Goal: Use online tool/utility: Utilize a website feature to perform a specific function

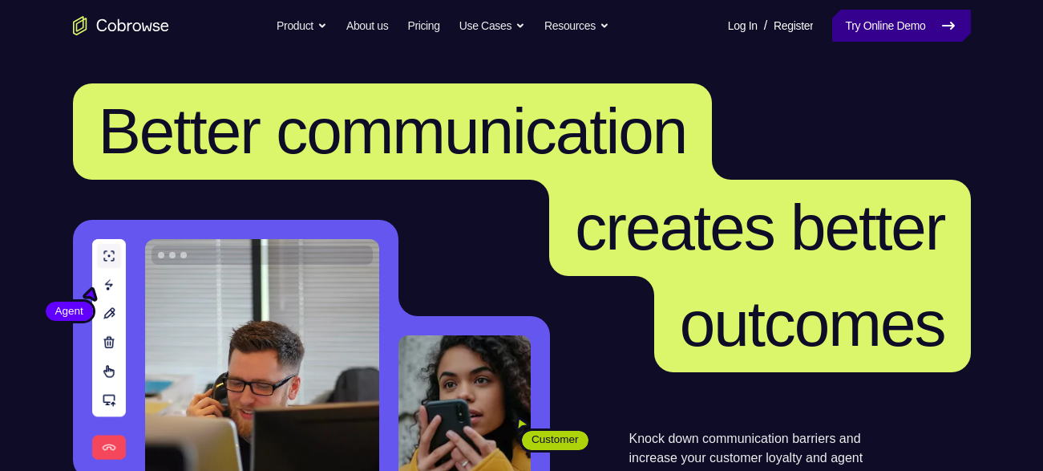
click at [927, 25] on link "Try Online Demo" at bounding box center [901, 26] width 138 height 32
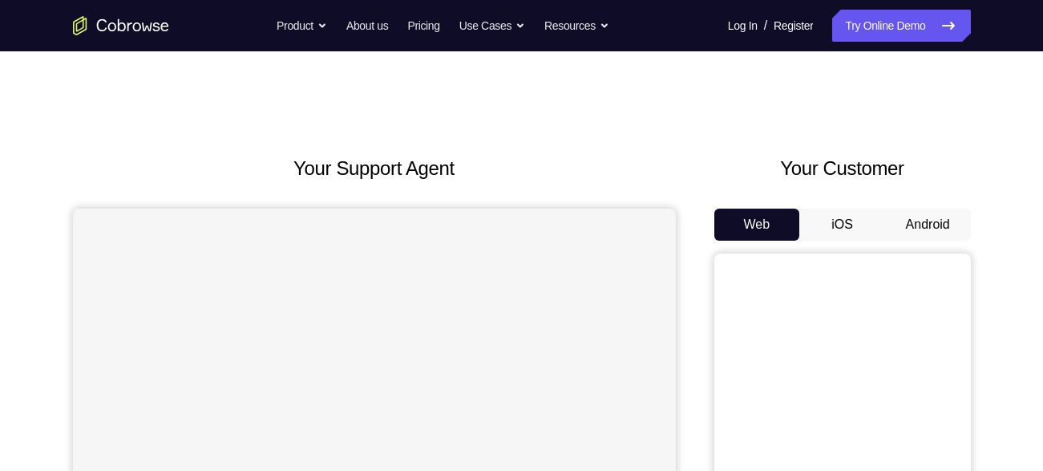
click at [915, 228] on button "Android" at bounding box center [928, 224] width 86 height 32
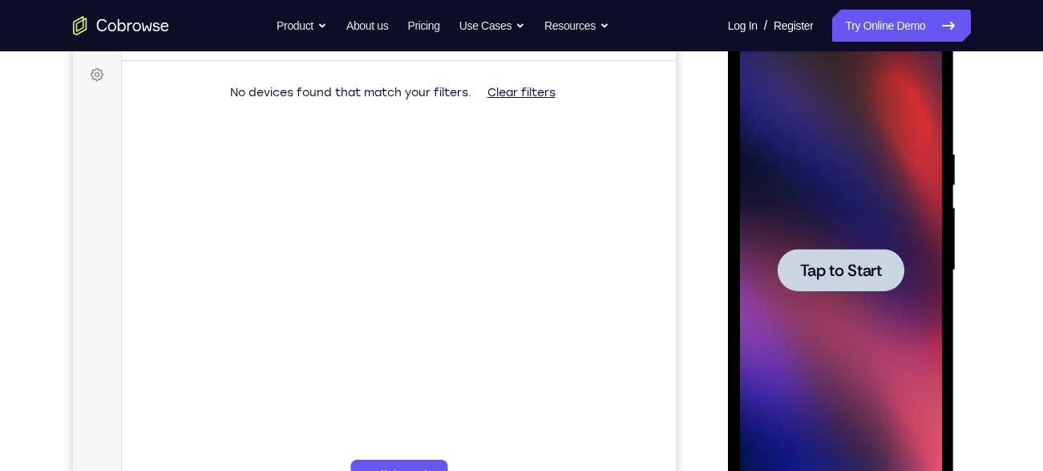
click at [1003, 266] on div "Your Support Agent Your Customer Web iOS Android Next Steps We’d be happy to gi…" at bounding box center [522, 348] width 1026 height 1057
click at [839, 262] on span "Tap to Start" at bounding box center [841, 270] width 82 height 16
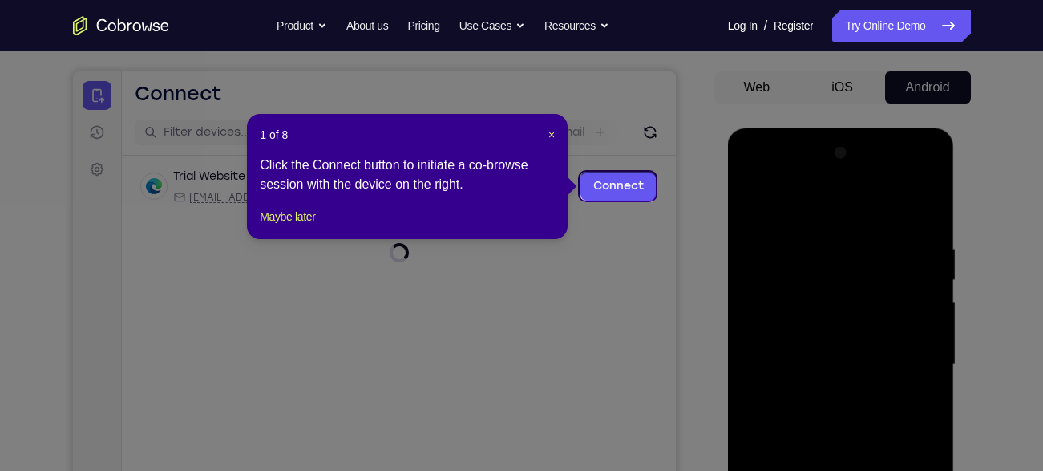
scroll to position [135, 0]
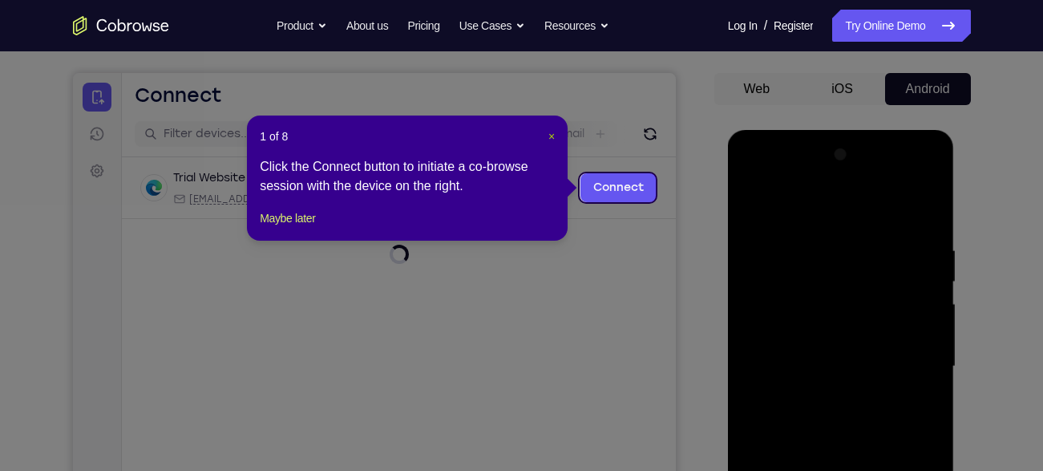
click at [548, 139] on span "×" at bounding box center [551, 136] width 6 height 13
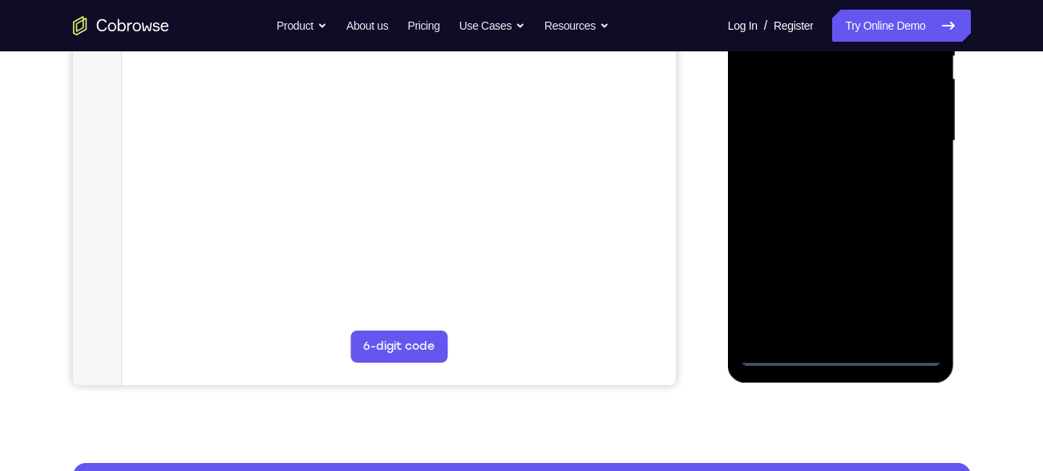
scroll to position [366, 0]
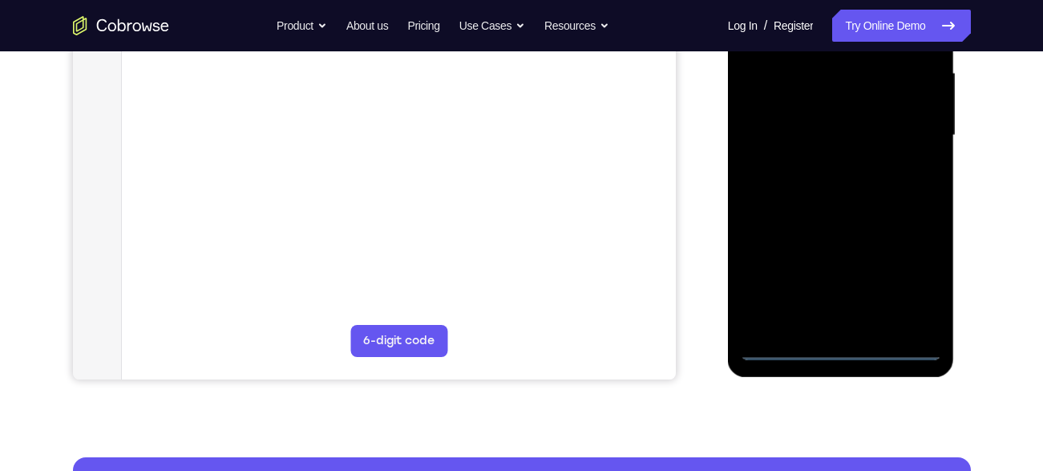
click at [841, 344] on div at bounding box center [841, 135] width 202 height 449
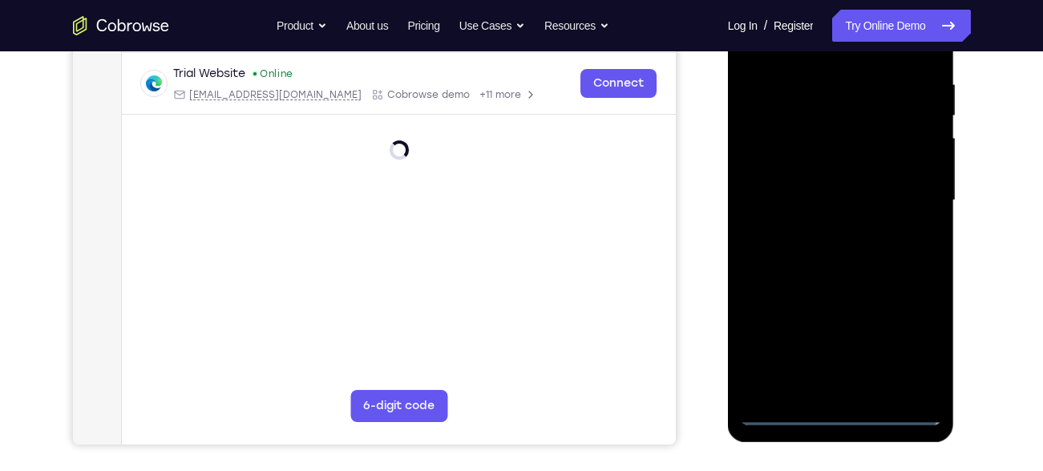
scroll to position [305, 0]
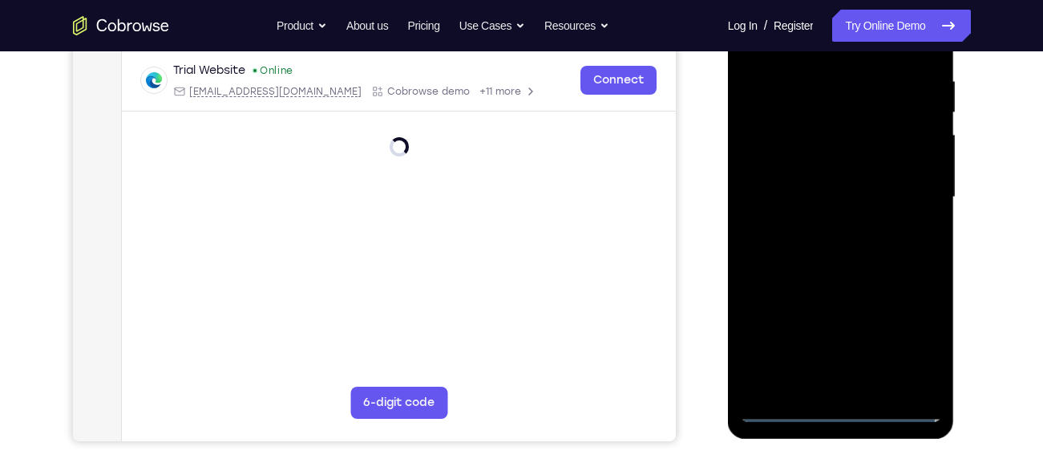
click at [837, 406] on div at bounding box center [841, 197] width 202 height 449
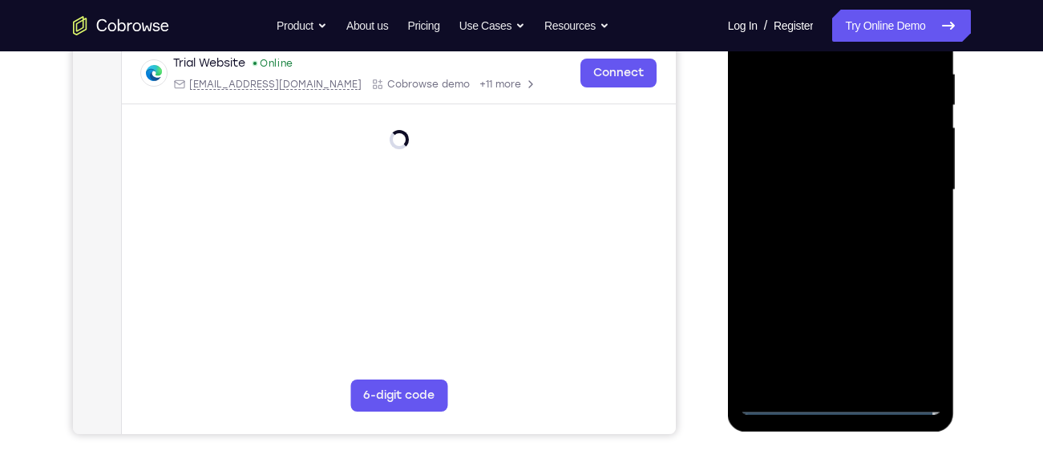
scroll to position [313, 0]
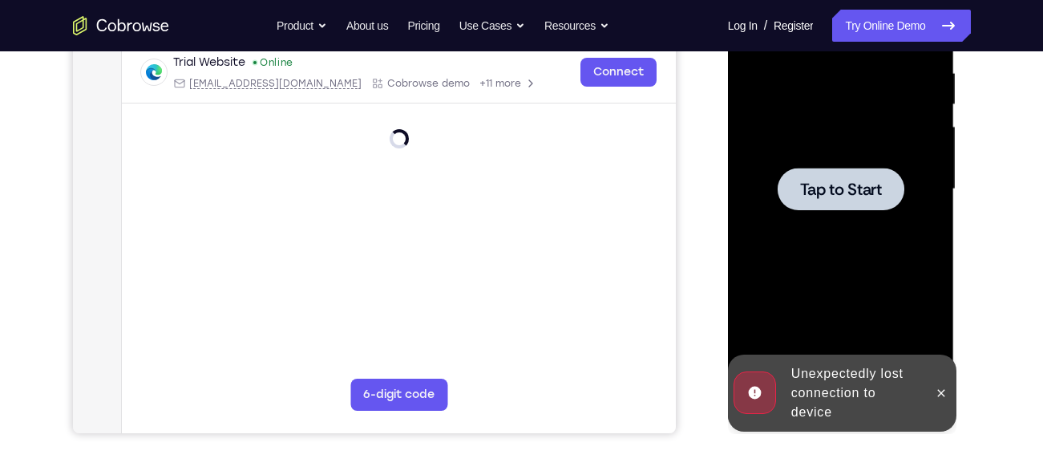
click at [867, 199] on div at bounding box center [840, 189] width 127 height 42
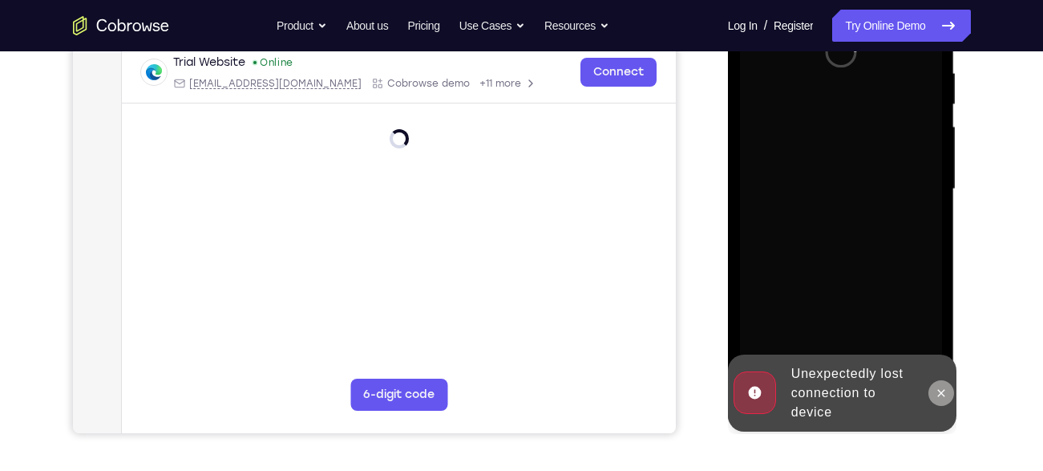
click at [944, 400] on button at bounding box center [941, 393] width 26 height 26
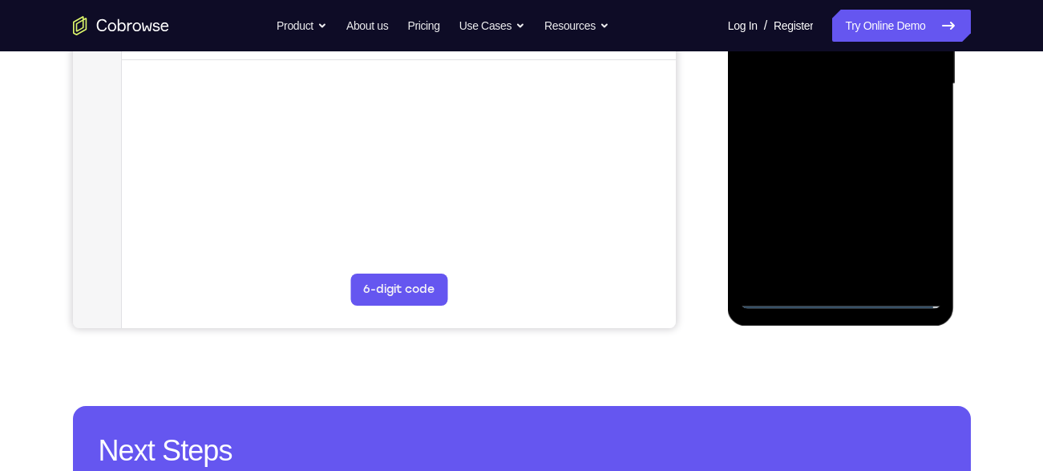
scroll to position [418, 0]
click at [838, 291] on div at bounding box center [841, 83] width 202 height 449
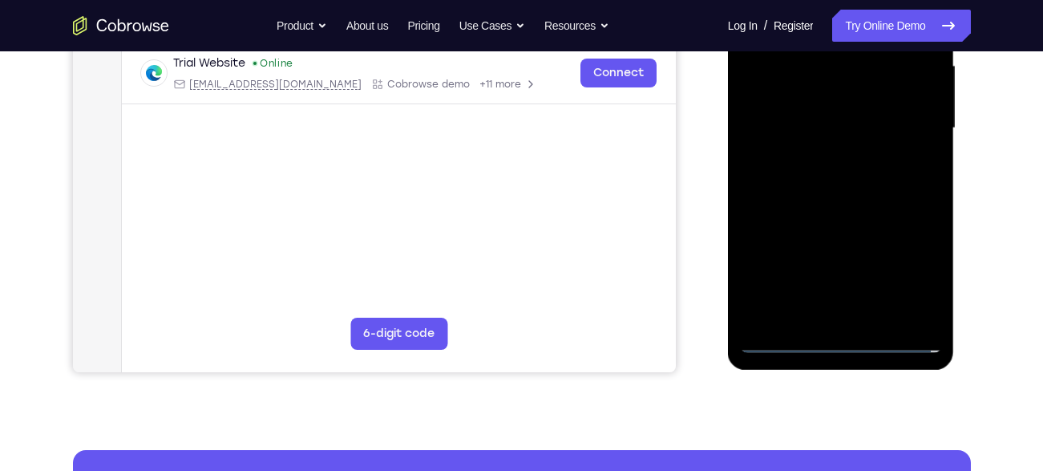
click at [914, 263] on div at bounding box center [841, 128] width 202 height 449
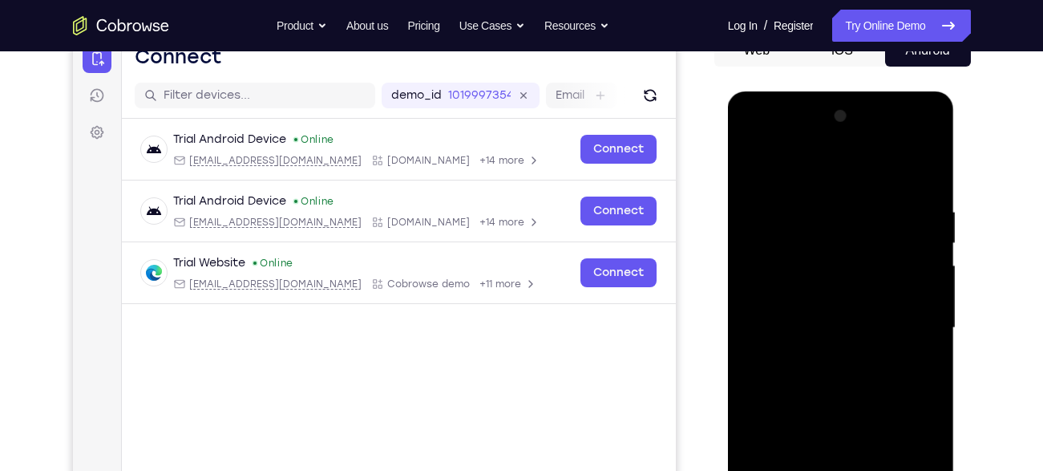
scroll to position [164, 0]
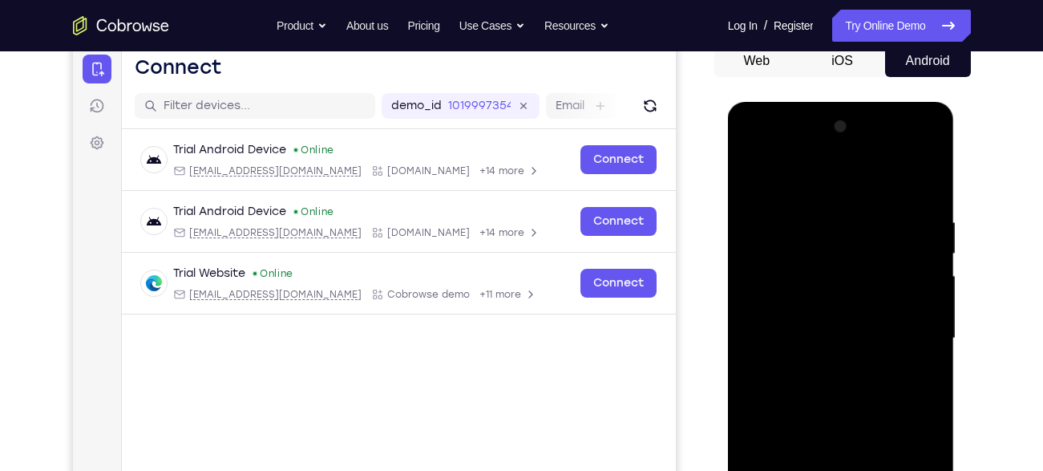
click at [786, 151] on div at bounding box center [841, 338] width 202 height 449
click at [909, 336] on div at bounding box center [841, 338] width 202 height 449
click at [814, 364] on div at bounding box center [841, 338] width 202 height 449
click at [795, 333] on div at bounding box center [841, 338] width 202 height 449
click at [784, 304] on div at bounding box center [841, 338] width 202 height 449
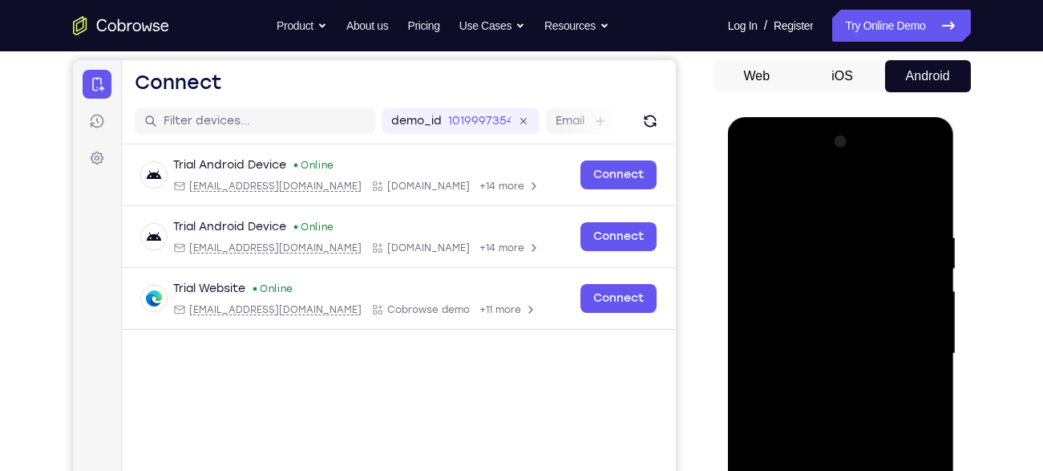
scroll to position [147, 0]
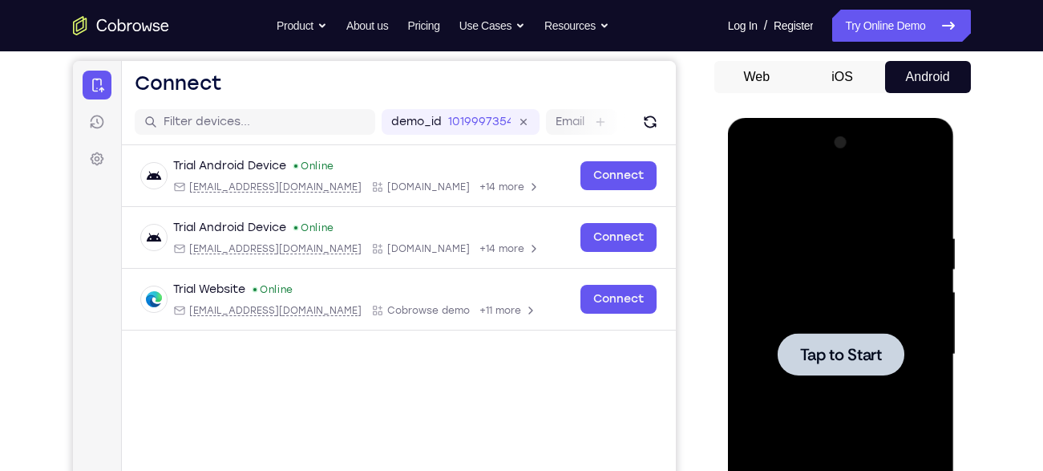
click at [822, 352] on span "Tap to Start" at bounding box center [841, 354] width 82 height 16
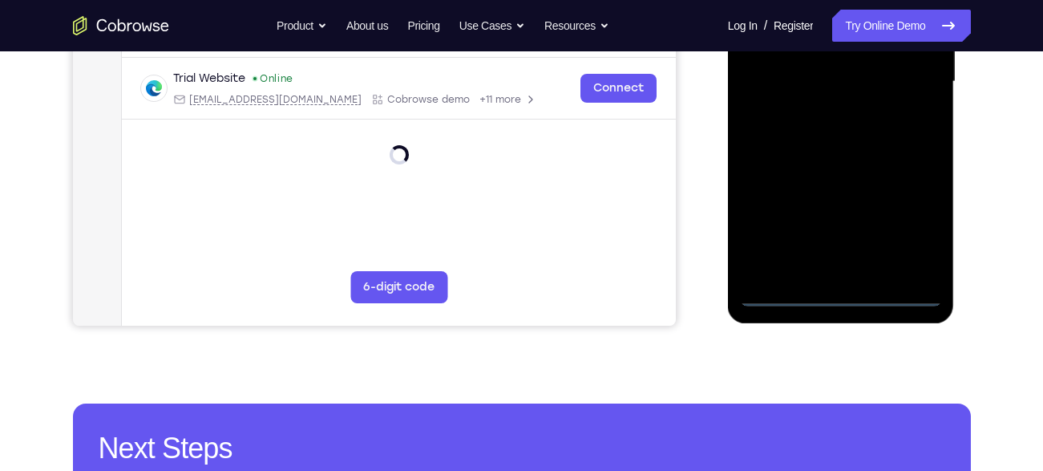
scroll to position [455, 0]
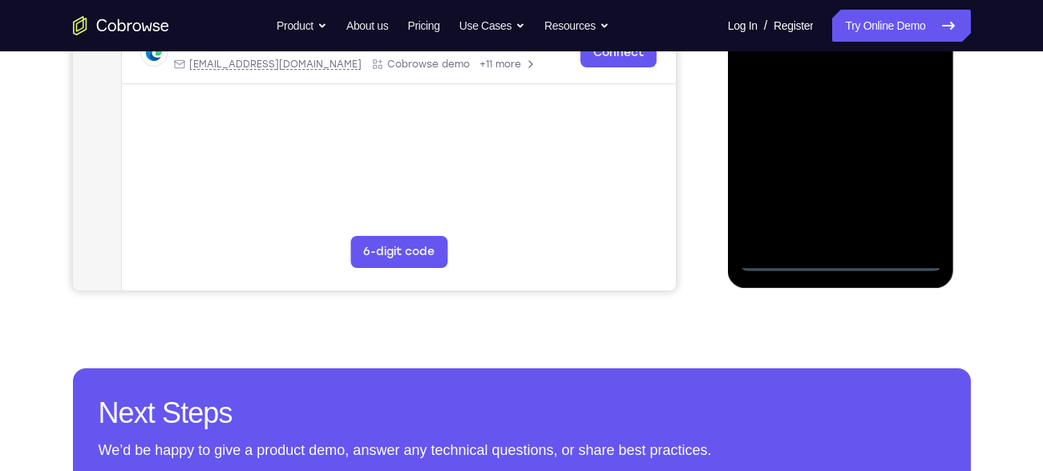
click at [848, 255] on div at bounding box center [841, 46] width 202 height 449
click at [912, 180] on div at bounding box center [841, 46] width 202 height 449
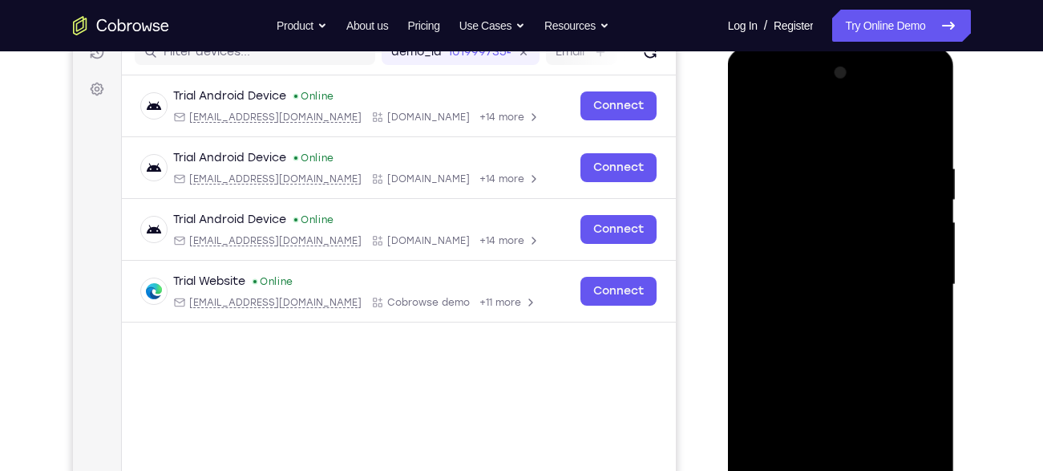
scroll to position [216, 0]
click at [781, 101] on div at bounding box center [841, 285] width 202 height 449
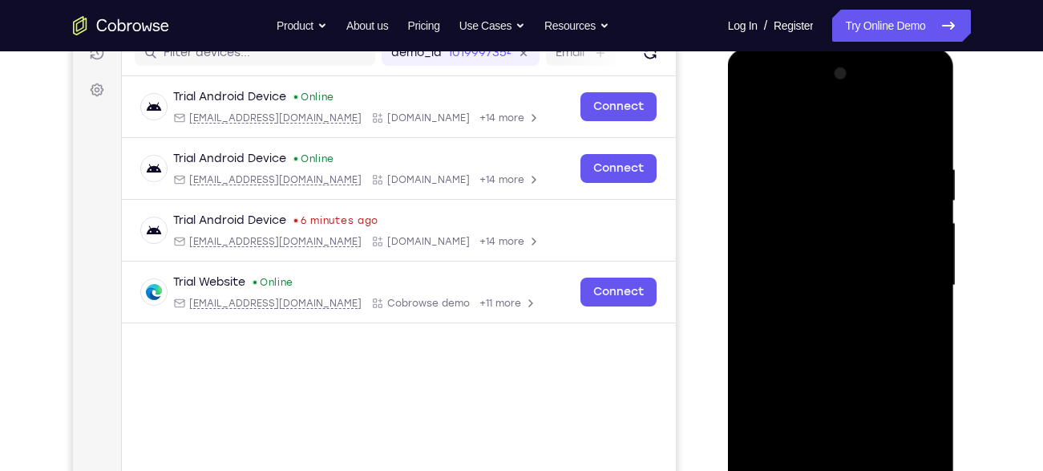
scroll to position [256, 0]
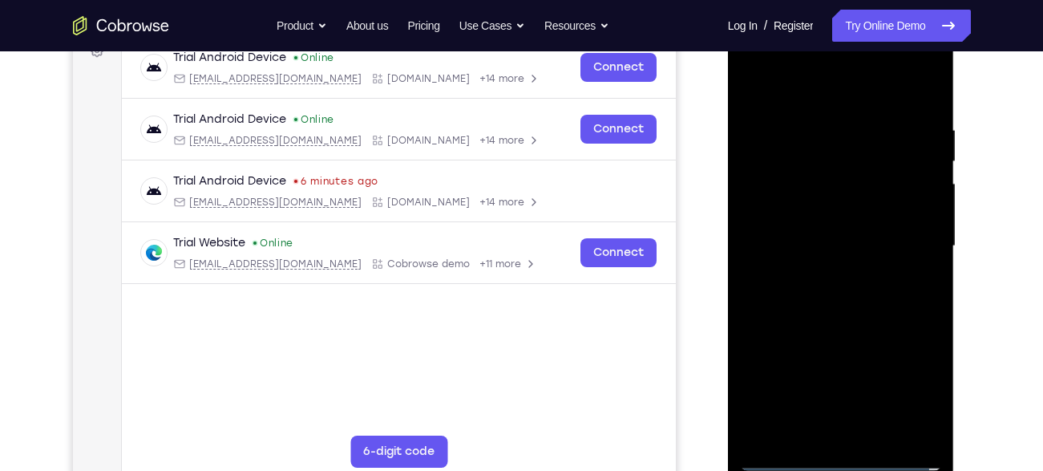
drag, startPoint x: 60, startPoint y: 63, endPoint x: 1008, endPoint y: 256, distance: 967.1
click at [1008, 256] on div "Your Support Agent Your Customer Web iOS Android Next Steps We’d be happy to gi…" at bounding box center [522, 324] width 1026 height 1057
click at [907, 236] on div at bounding box center [841, 246] width 202 height 449
click at [820, 271] on div at bounding box center [841, 246] width 202 height 449
click at [808, 208] on div at bounding box center [841, 246] width 202 height 449
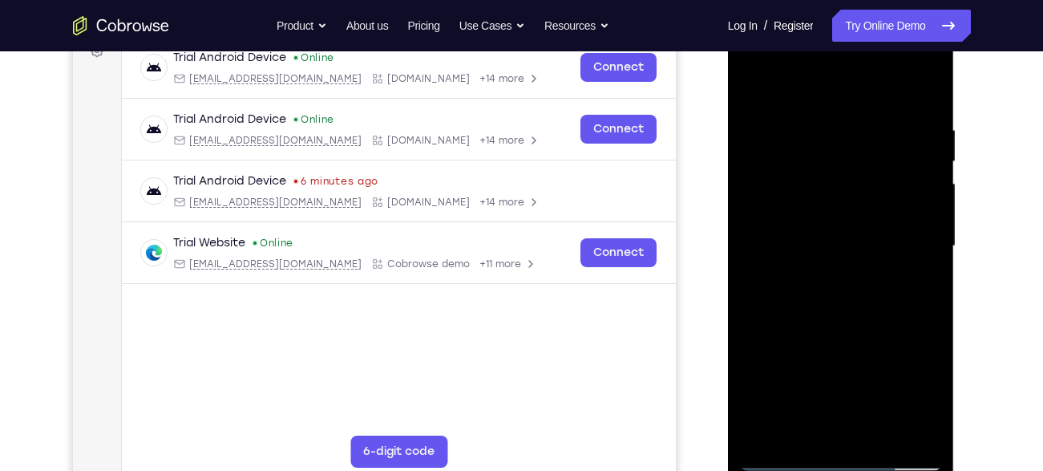
click at [846, 204] on div at bounding box center [841, 246] width 202 height 449
click at [832, 212] on div at bounding box center [841, 246] width 202 height 449
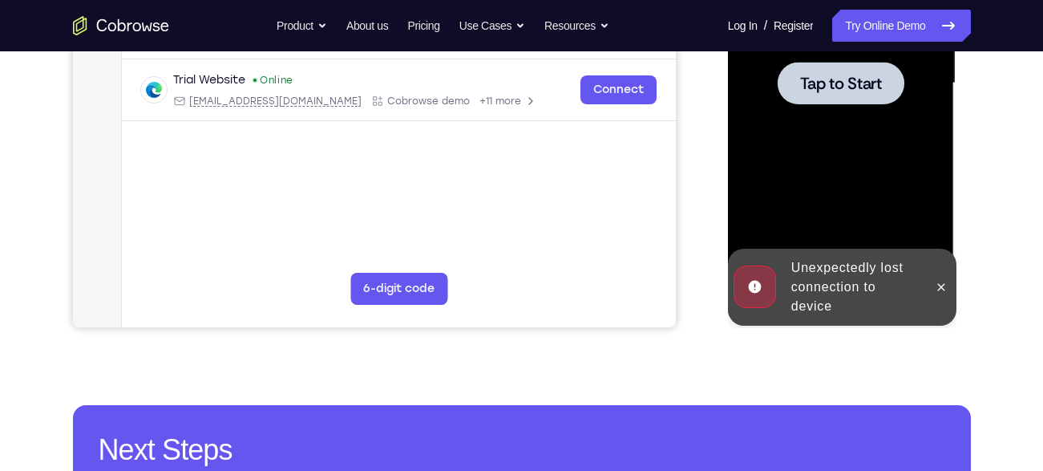
scroll to position [423, 0]
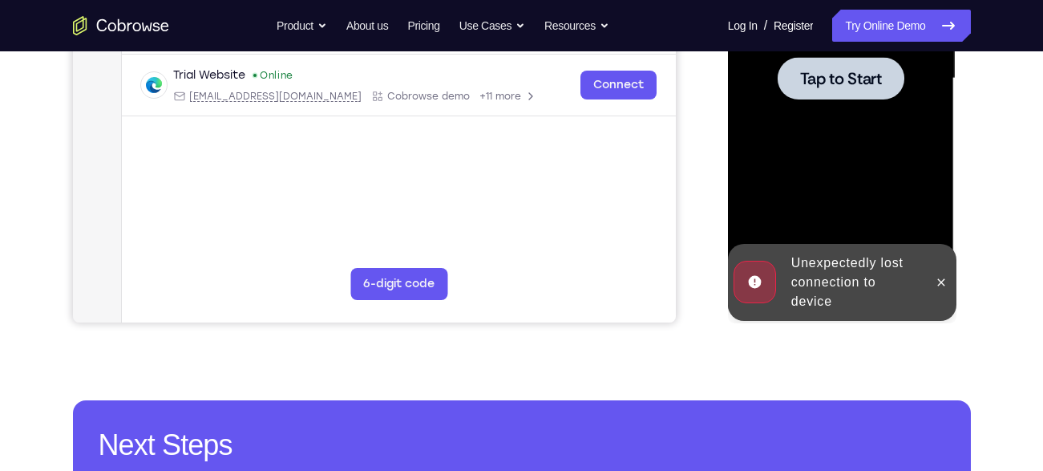
click at [836, 111] on div at bounding box center [841, 78] width 202 height 449
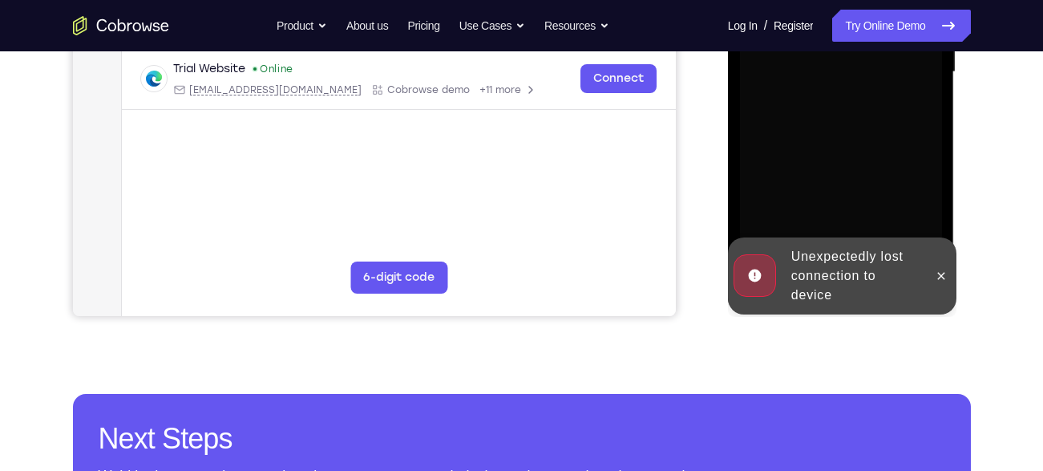
scroll to position [431, 0]
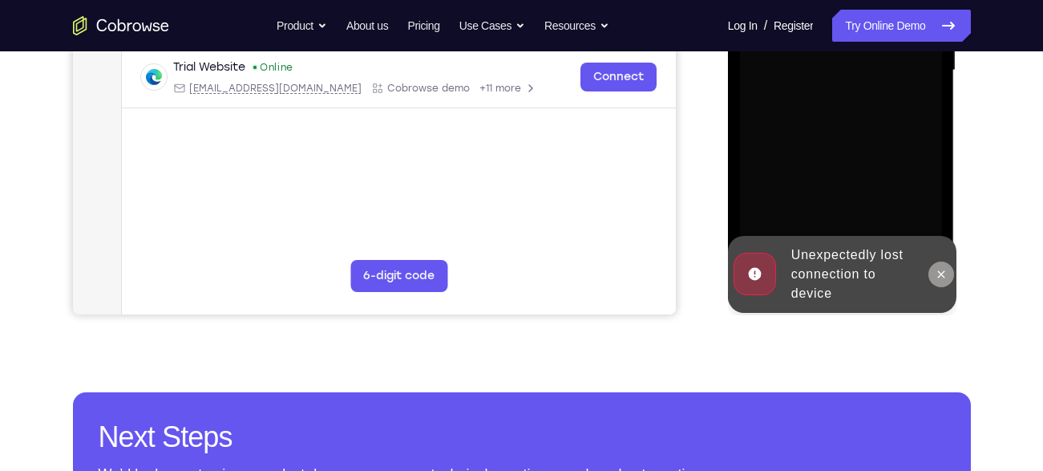
click at [935, 271] on icon at bounding box center [941, 274] width 13 height 13
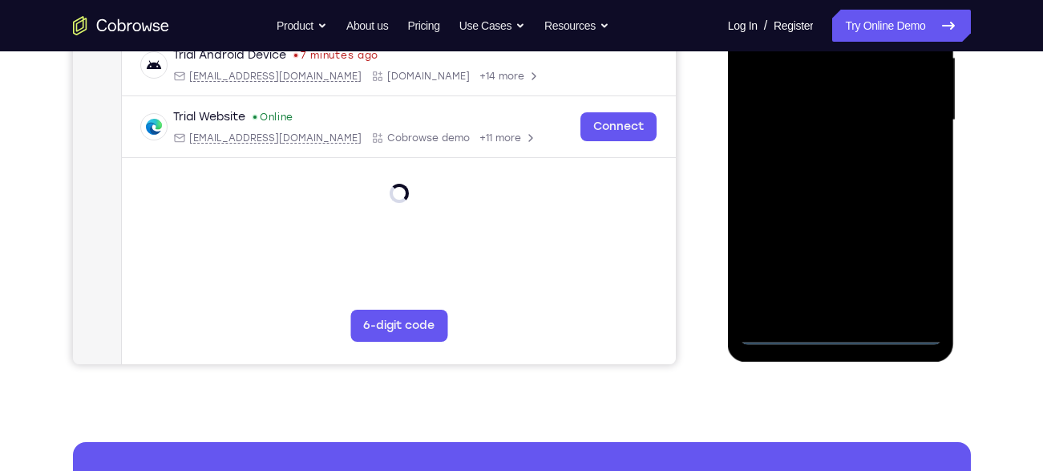
scroll to position [388, 0]
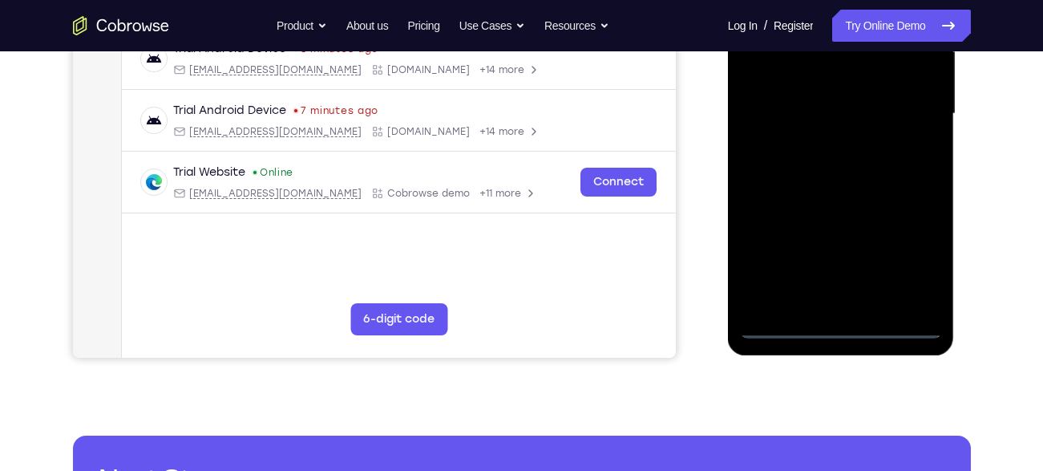
click at [838, 325] on div at bounding box center [841, 113] width 202 height 449
click at [839, 317] on div at bounding box center [841, 113] width 202 height 449
click at [842, 321] on div at bounding box center [841, 113] width 202 height 449
click at [910, 260] on div at bounding box center [841, 113] width 202 height 449
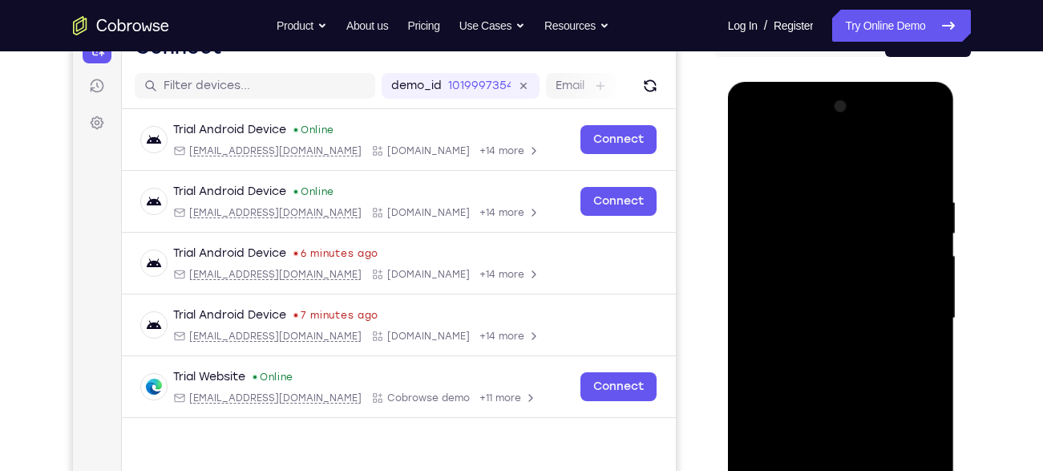
scroll to position [183, 0]
click at [773, 130] on div at bounding box center [841, 319] width 202 height 449
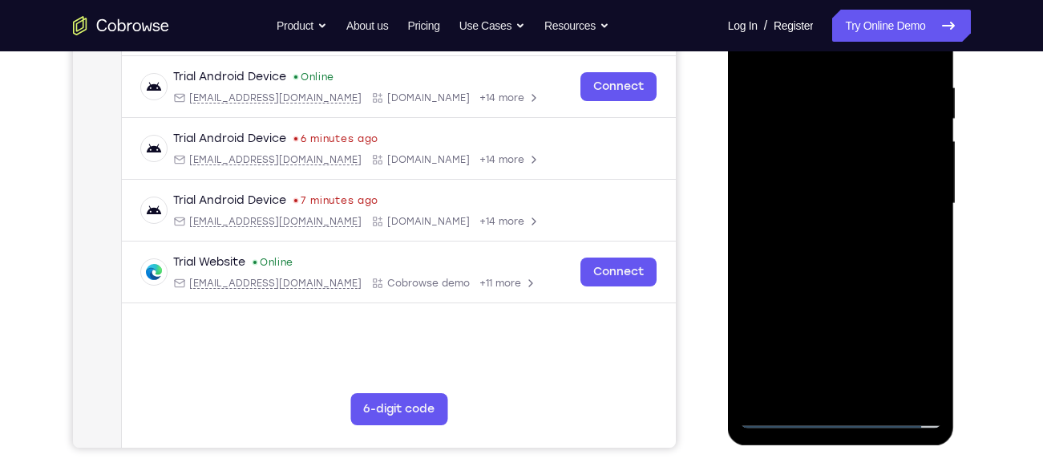
scroll to position [366, 0]
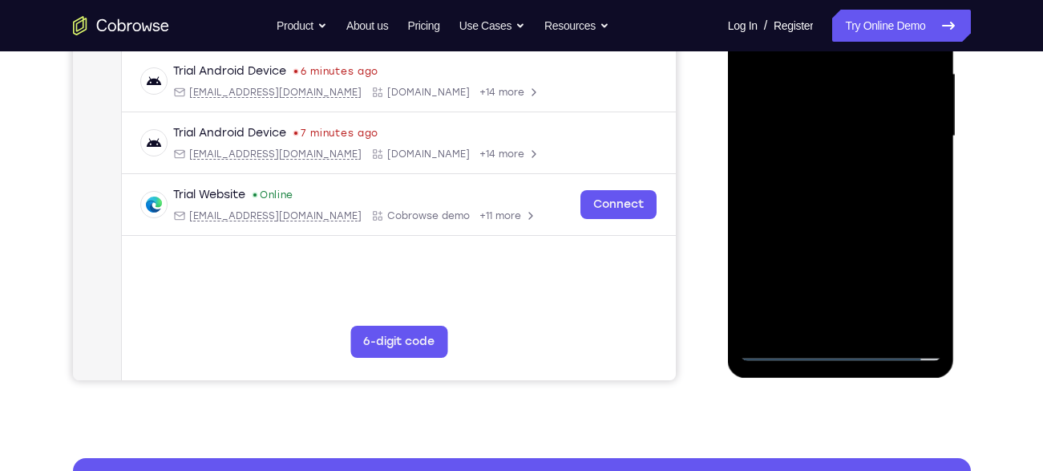
click at [920, 205] on div at bounding box center [841, 136] width 202 height 449
click at [909, 135] on div at bounding box center [841, 136] width 202 height 449
click at [823, 165] on div at bounding box center [841, 136] width 202 height 449
click at [803, 117] on div at bounding box center [841, 136] width 202 height 449
click at [786, 103] on div at bounding box center [841, 136] width 202 height 449
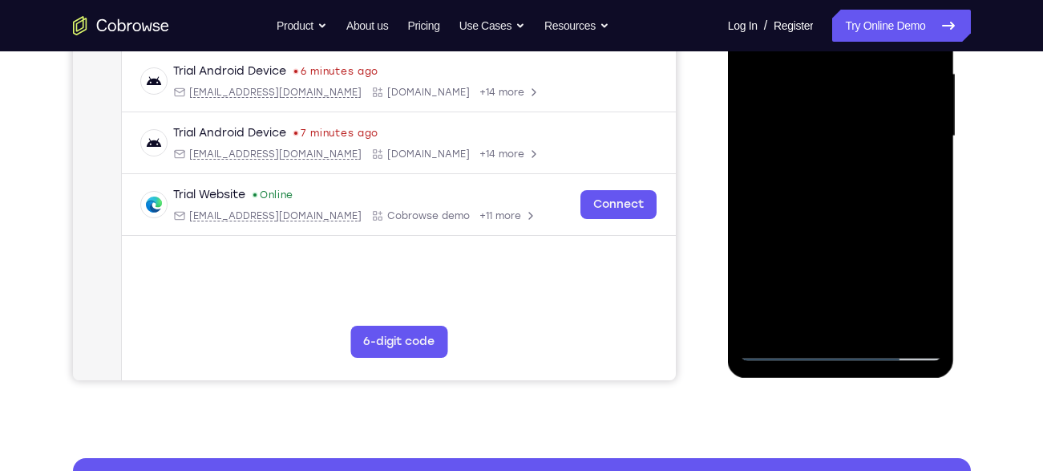
click at [799, 132] on div at bounding box center [841, 136] width 202 height 449
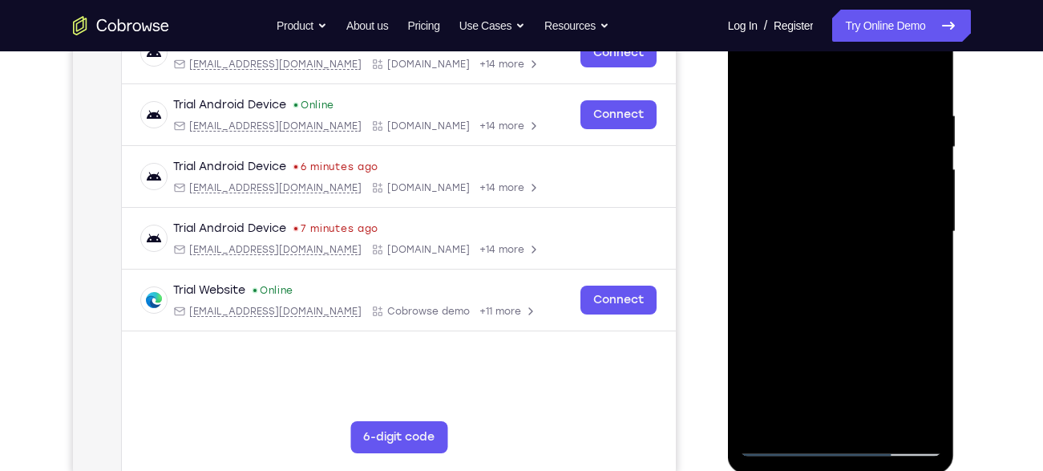
click at [926, 99] on div at bounding box center [841, 231] width 202 height 449
drag, startPoint x: 847, startPoint y: 79, endPoint x: 841, endPoint y: -18, distance: 96.4
click at [841, 0] on html "Online web based iOS Simulators and Android Emulators. Run iPhone, iPad, Mobile…" at bounding box center [842, 235] width 228 height 481
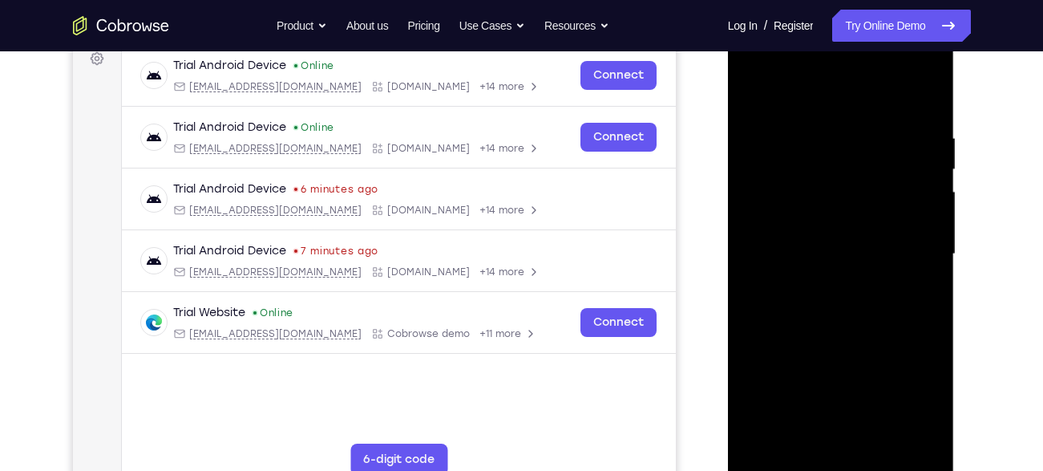
scroll to position [247, 0]
drag, startPoint x: 844, startPoint y: 102, endPoint x: 842, endPoint y: 18, distance: 84.2
click at [842, 18] on div at bounding box center [841, 257] width 227 height 478
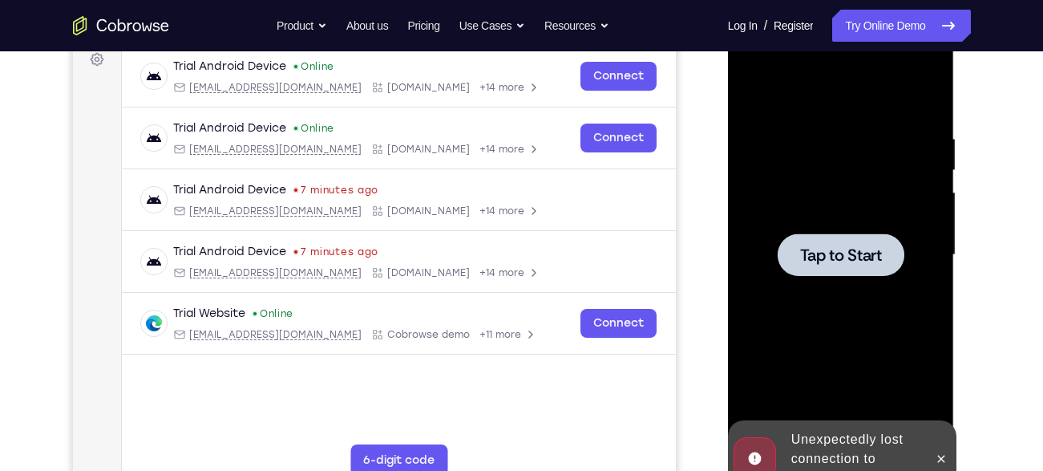
click at [847, 255] on span "Tap to Start" at bounding box center [841, 255] width 82 height 16
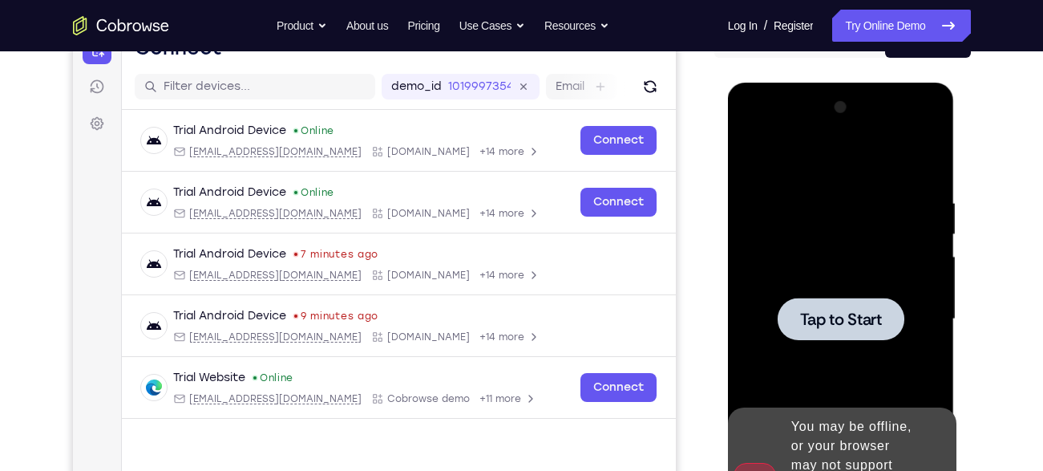
scroll to position [184, 0]
click at [841, 319] on span "Tap to Start" at bounding box center [841, 318] width 82 height 16
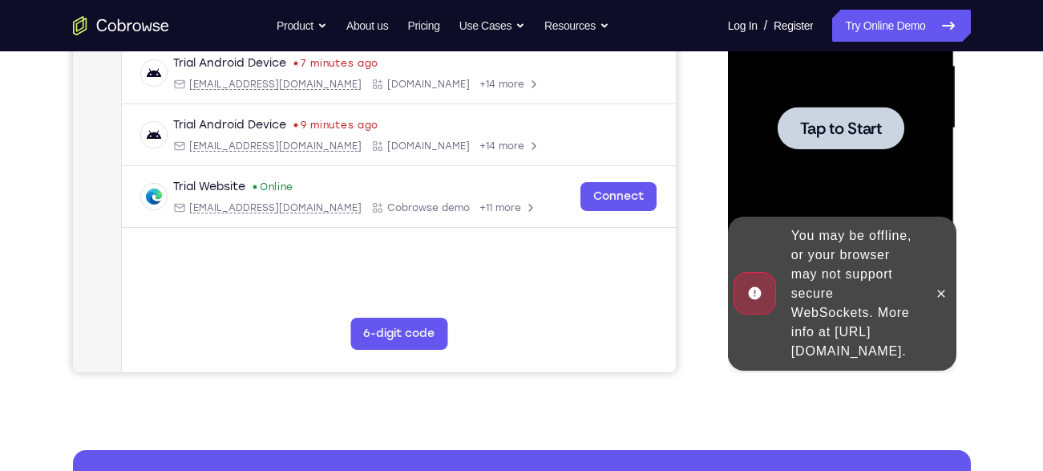
scroll to position [374, 0]
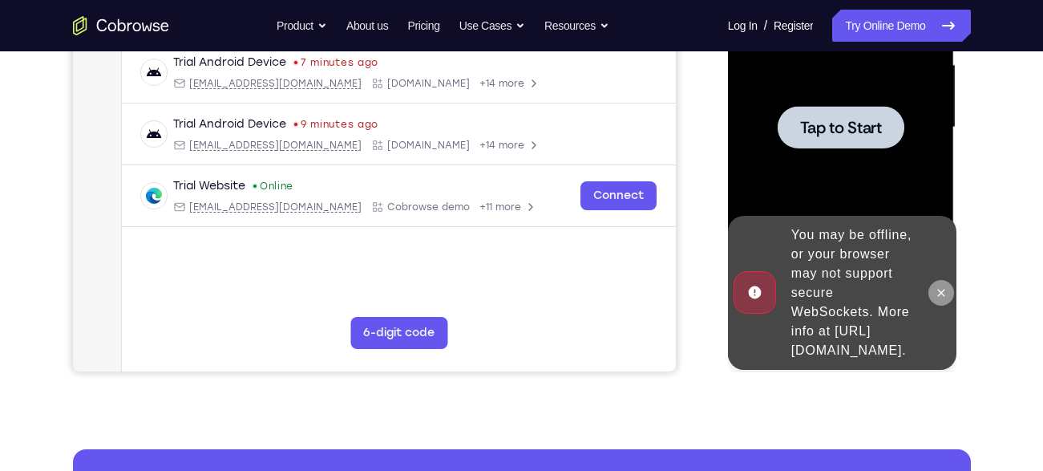
click at [937, 286] on icon at bounding box center [941, 292] width 13 height 13
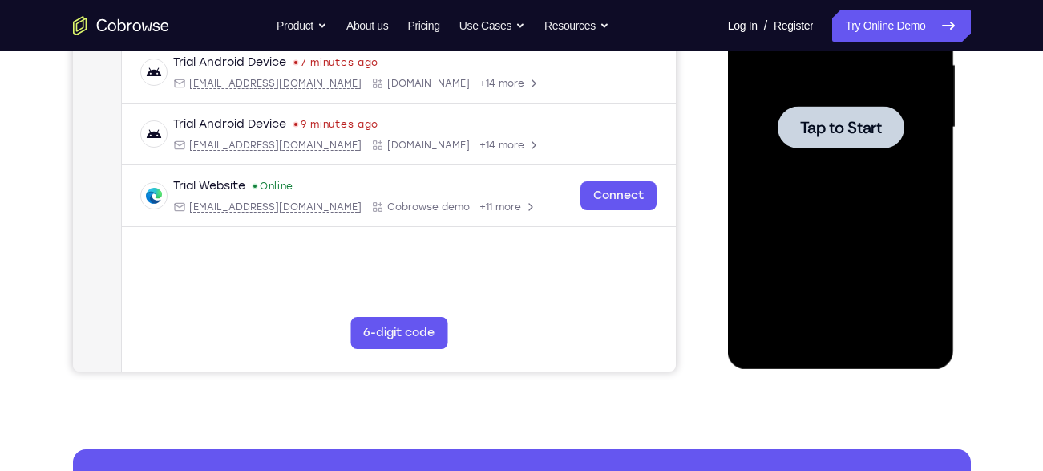
click at [840, 131] on span "Tap to Start" at bounding box center [841, 127] width 82 height 16
click at [862, 142] on div at bounding box center [840, 127] width 127 height 42
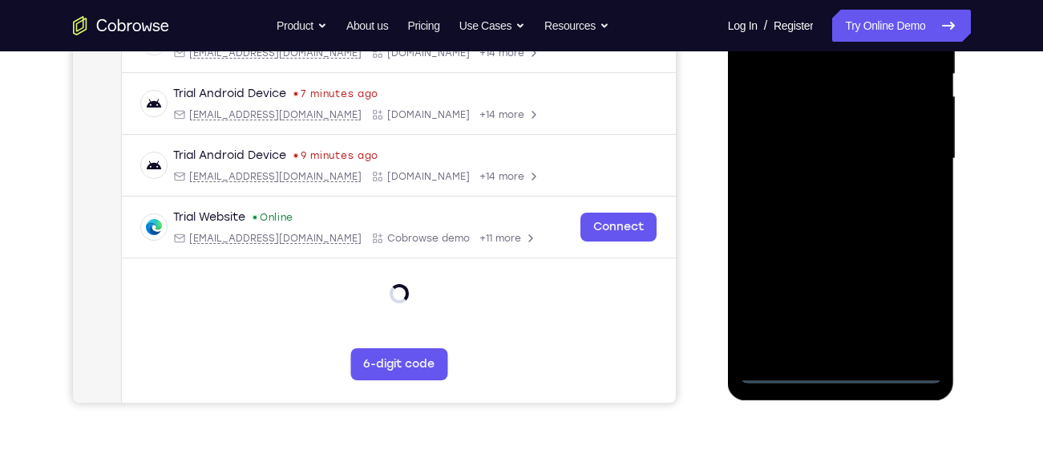
scroll to position [341, 0]
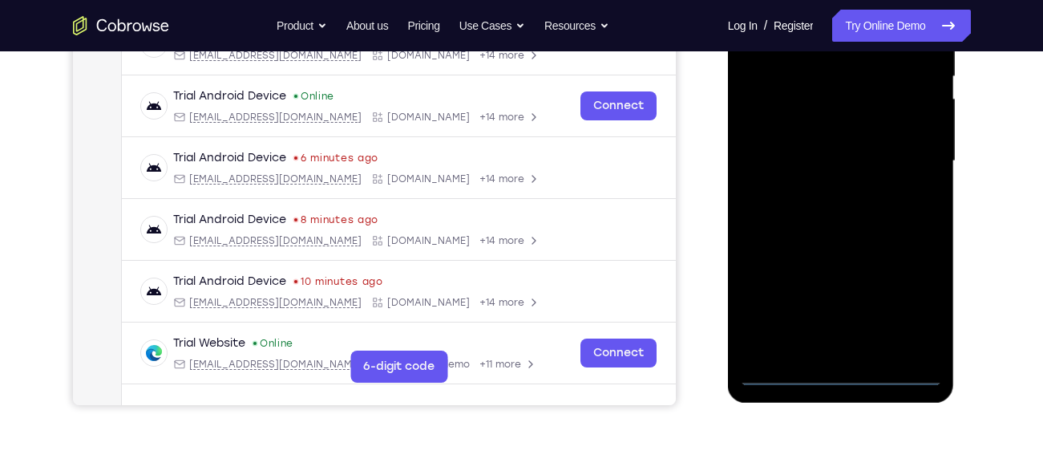
click at [838, 372] on div at bounding box center [841, 161] width 202 height 449
click at [924, 307] on div at bounding box center [841, 161] width 202 height 449
click at [916, 305] on div at bounding box center [841, 161] width 202 height 449
click at [858, 242] on div at bounding box center [841, 161] width 202 height 449
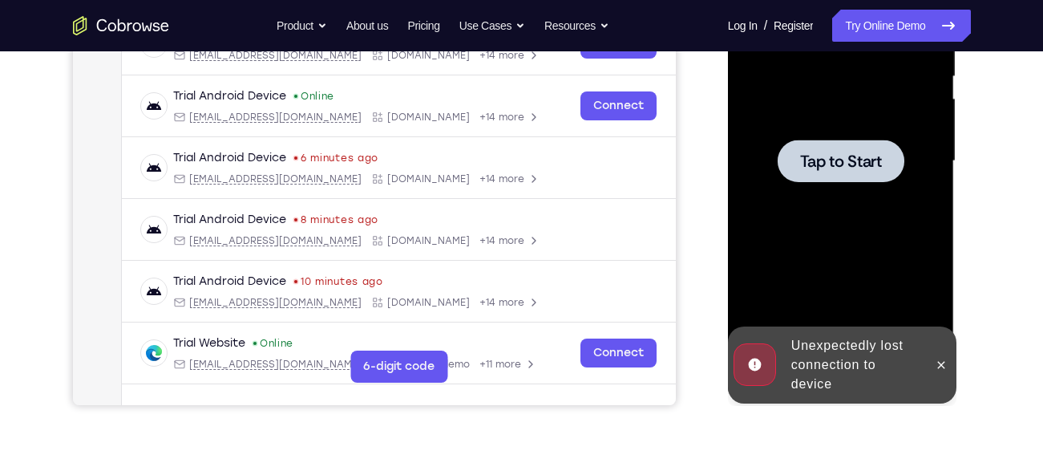
click at [841, 172] on div at bounding box center [840, 160] width 127 height 42
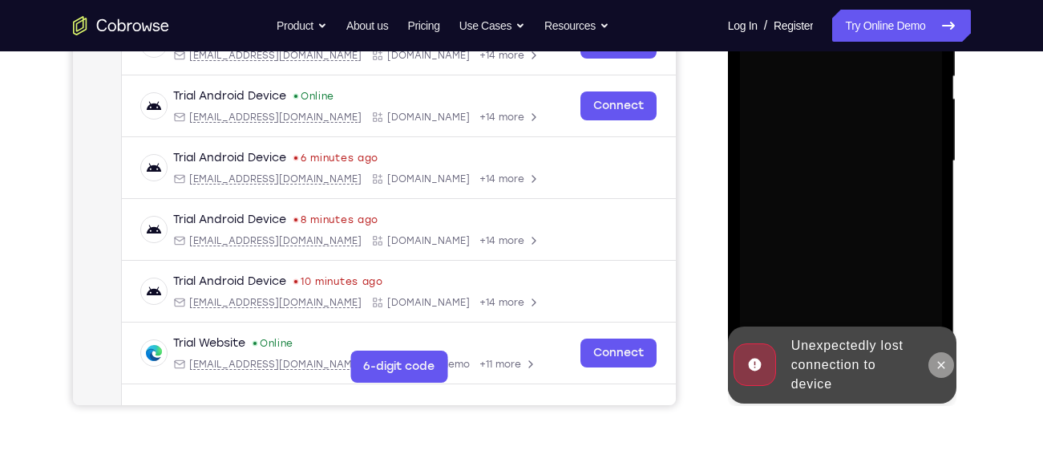
click at [939, 366] on icon at bounding box center [941, 364] width 7 height 7
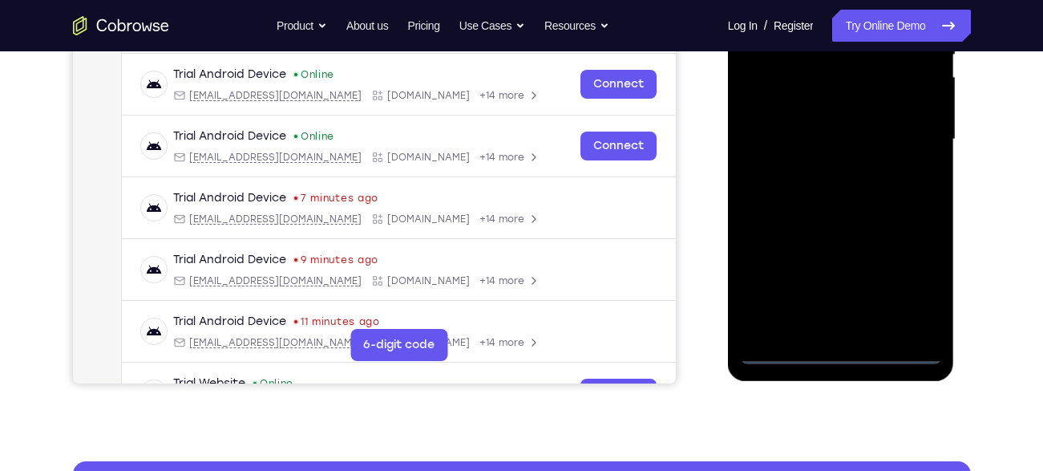
scroll to position [363, 0]
click at [841, 346] on div at bounding box center [841, 138] width 202 height 449
click at [911, 286] on div at bounding box center [841, 138] width 202 height 449
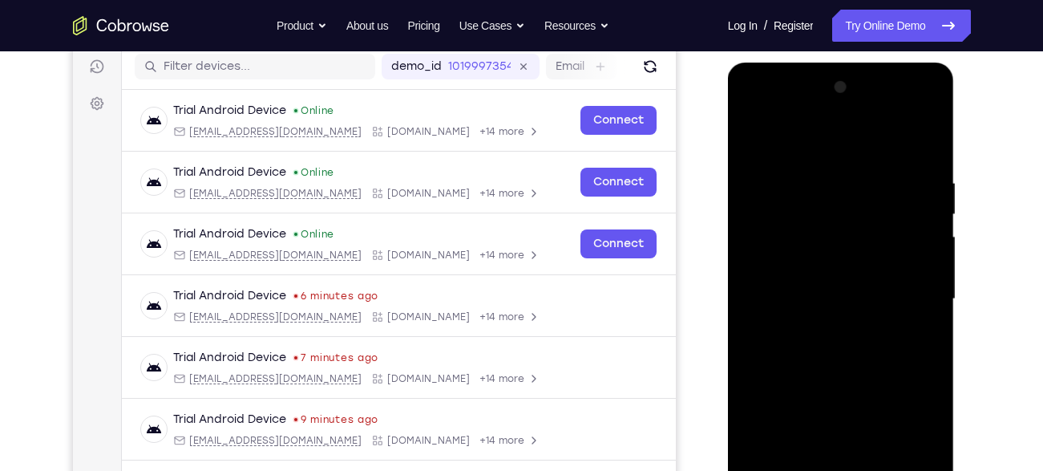
scroll to position [221, 0]
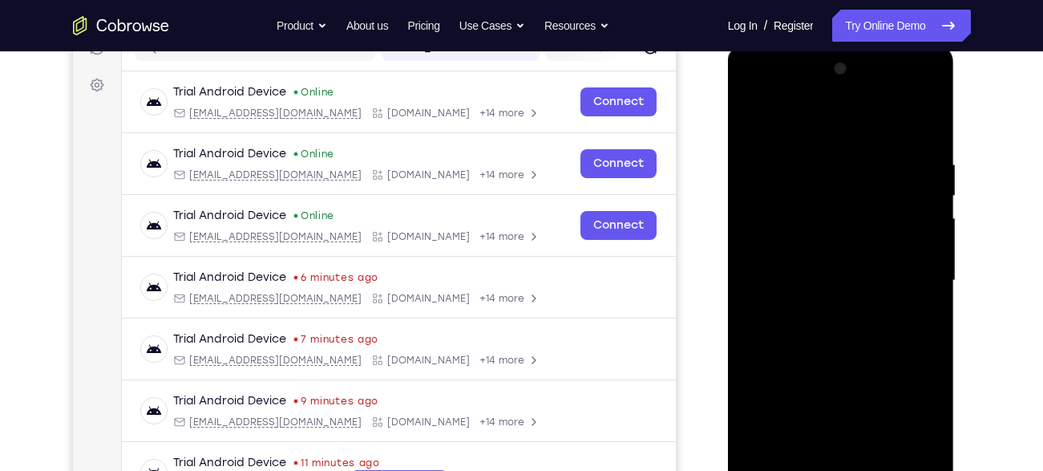
click at [792, 88] on div at bounding box center [841, 280] width 202 height 449
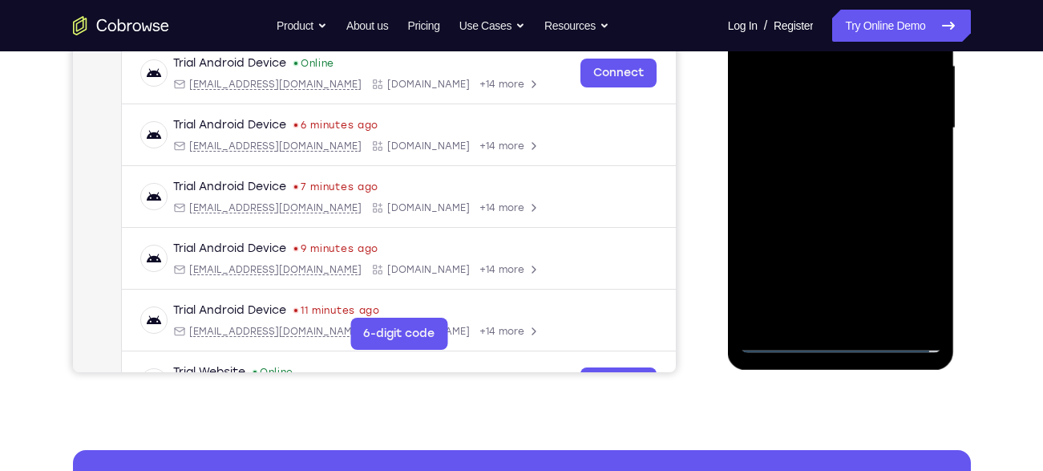
scroll to position [374, 0]
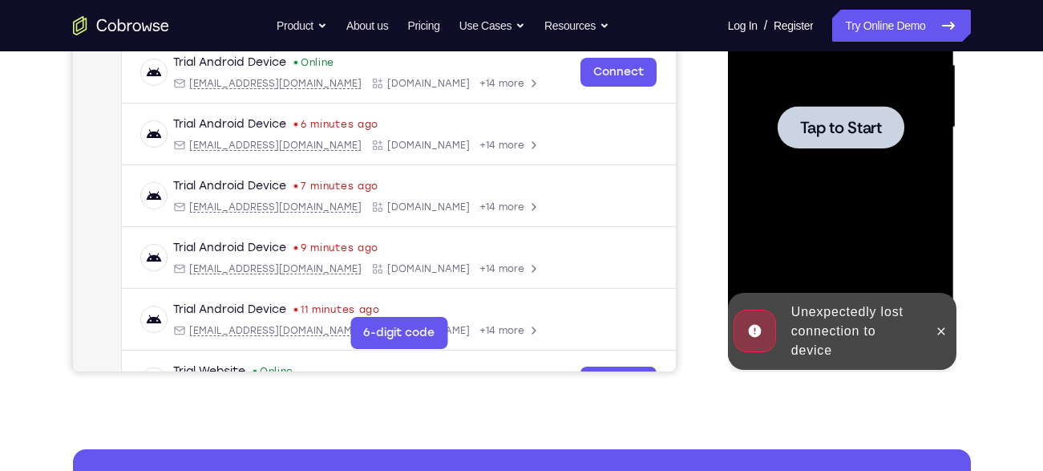
click at [867, 147] on div at bounding box center [840, 127] width 127 height 42
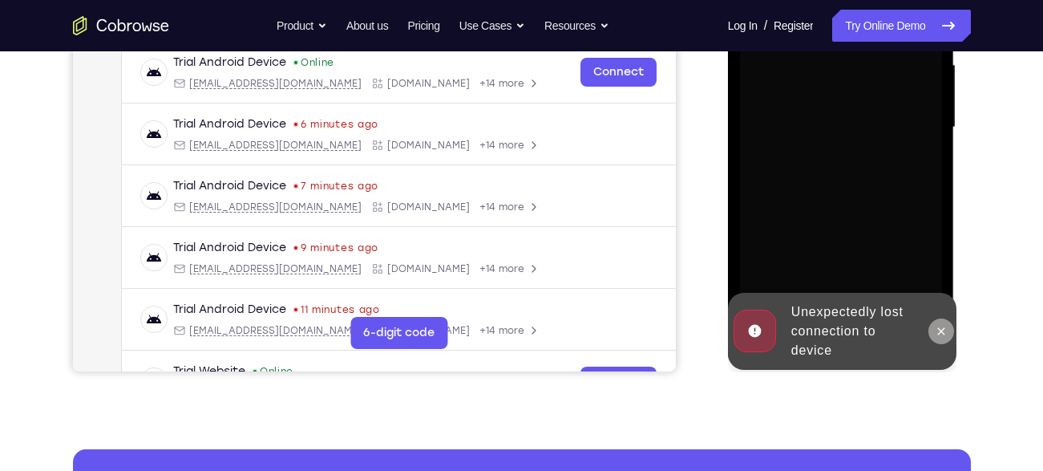
click at [945, 331] on icon at bounding box center [941, 331] width 13 height 13
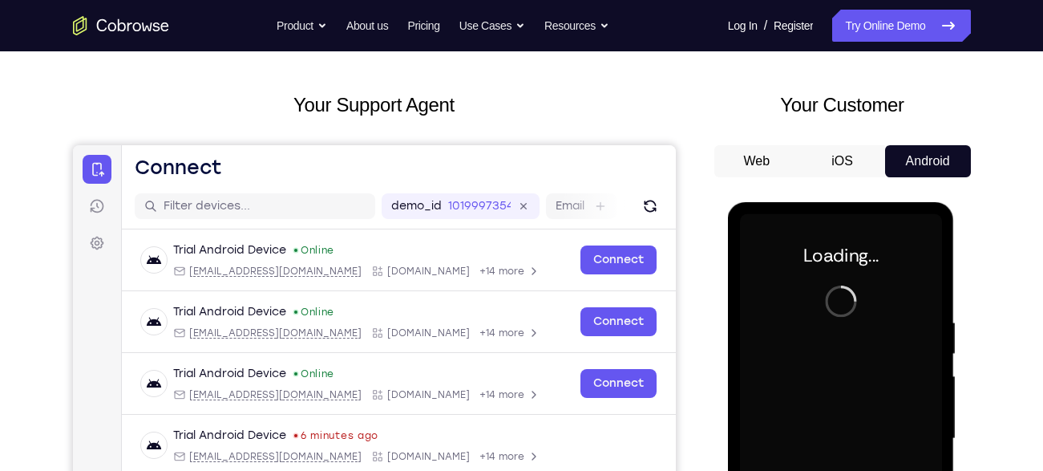
scroll to position [61, 0]
